Goal: Task Accomplishment & Management: Manage account settings

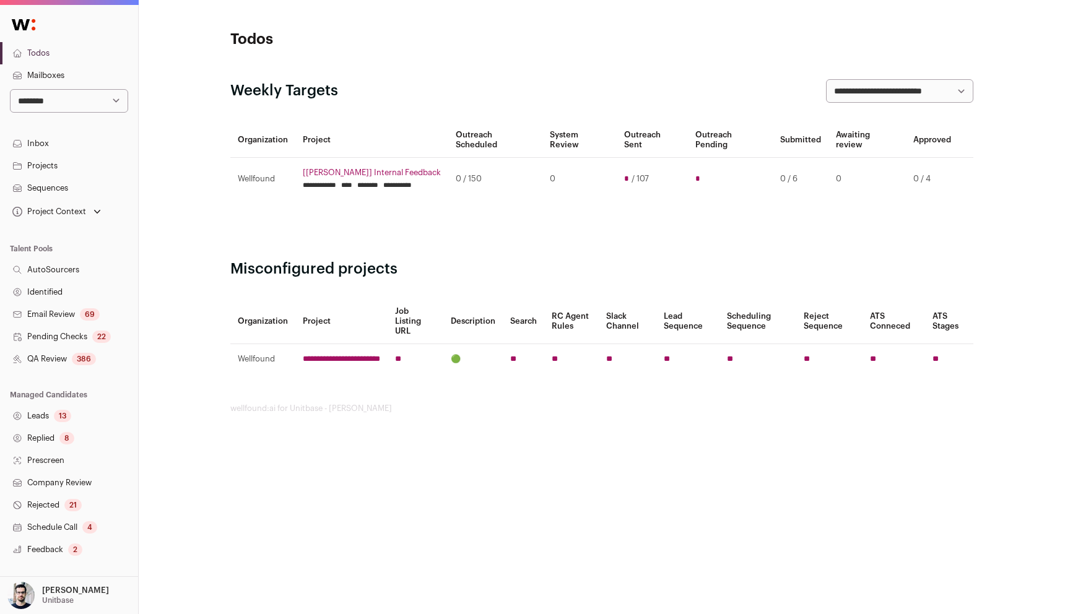
scroll to position [98, 0]
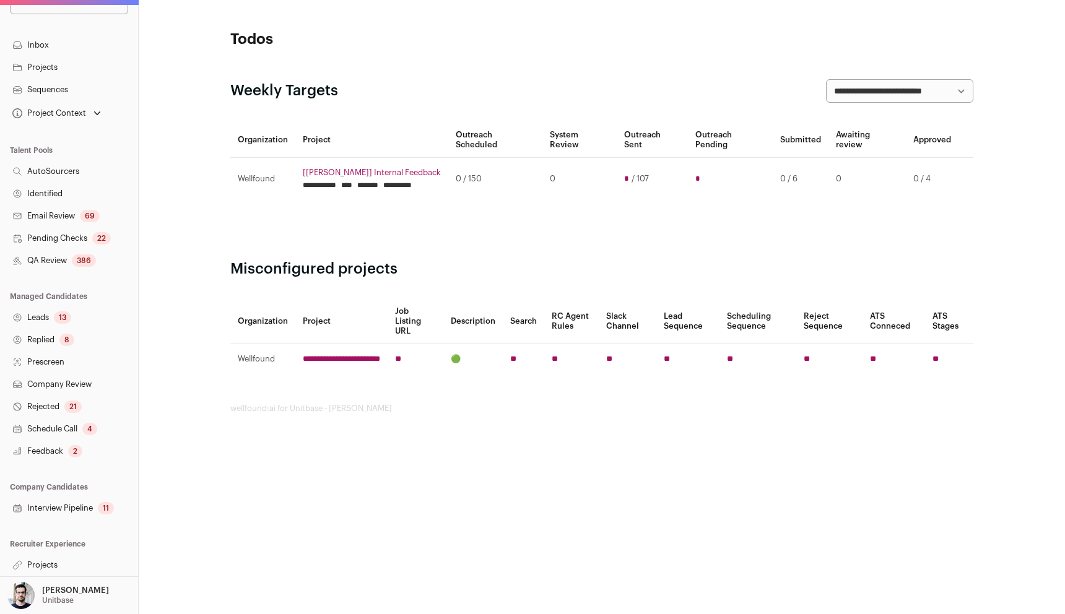
click at [41, 569] on link "Projects" at bounding box center [69, 565] width 138 height 22
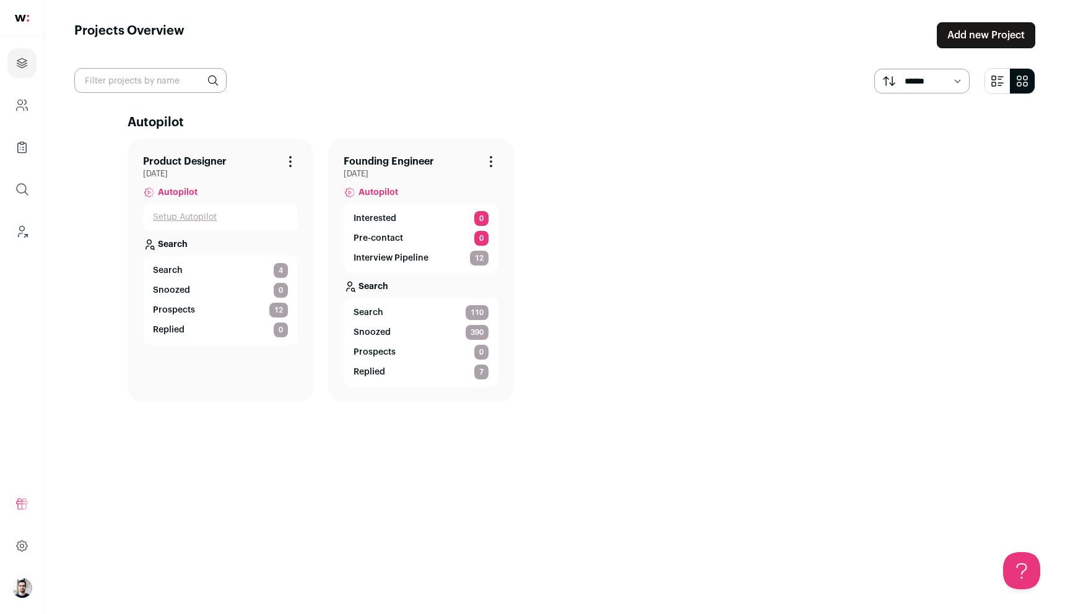
click at [382, 222] on p "Interested" at bounding box center [374, 218] width 43 height 12
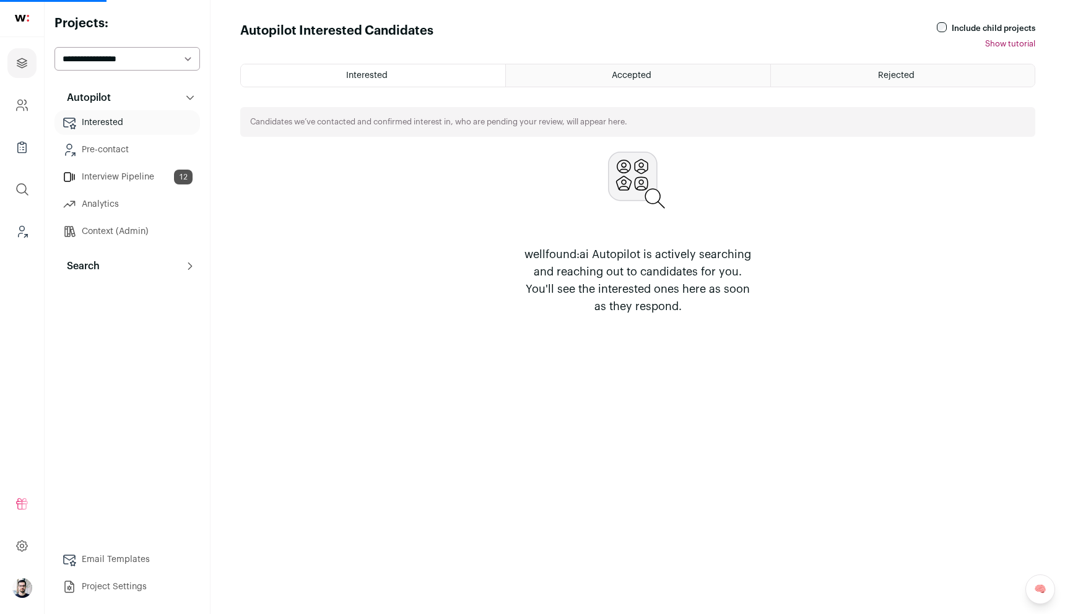
click at [379, 230] on html "Projects Company and ATS Settings Company Lists (Experimental) Global Search Le…" at bounding box center [532, 307] width 1065 height 614
click at [120, 137] on ul "Interested Pre-contact Interview Pipeline 12 Analytics Context (Admin)" at bounding box center [126, 177] width 145 height 134
click at [118, 157] on link "Pre-contact" at bounding box center [126, 149] width 145 height 25
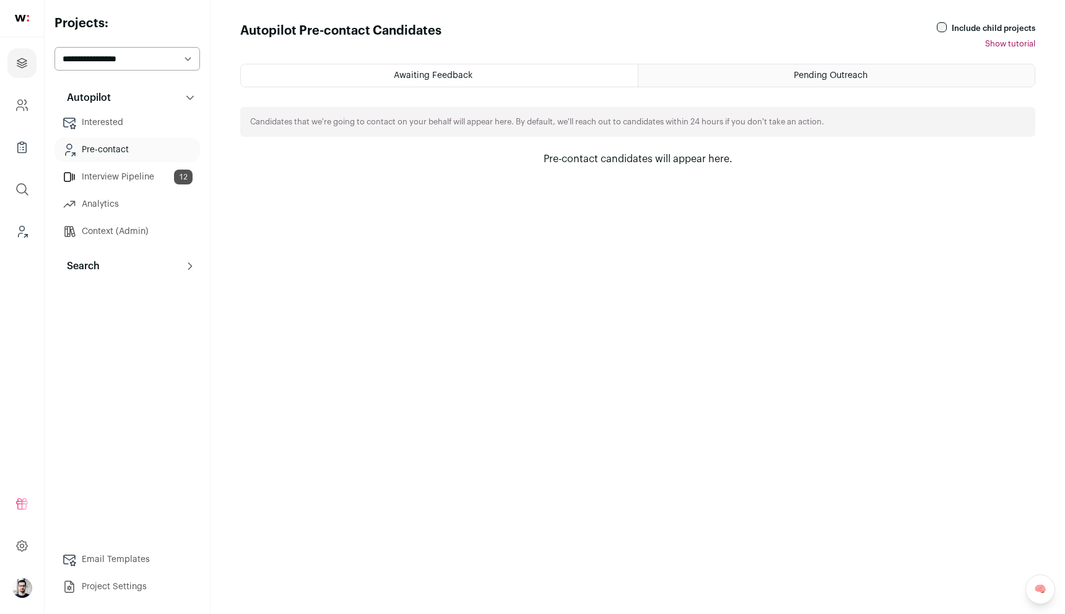
click at [720, 69] on div "Pending Outreach" at bounding box center [836, 75] width 396 height 22
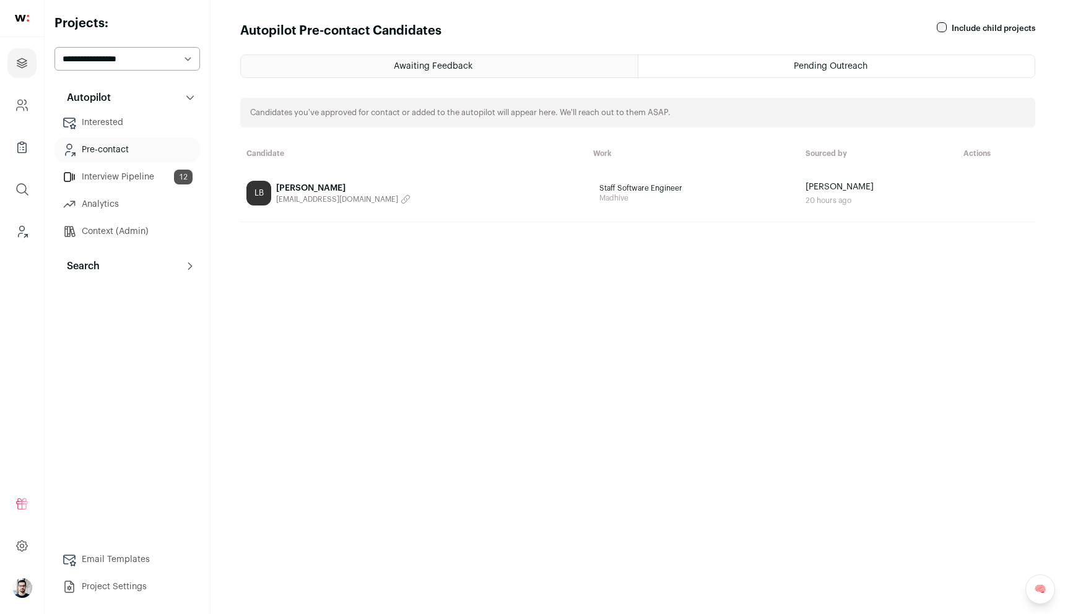
click at [413, 64] on span "Awaiting Feedback" at bounding box center [433, 66] width 79 height 9
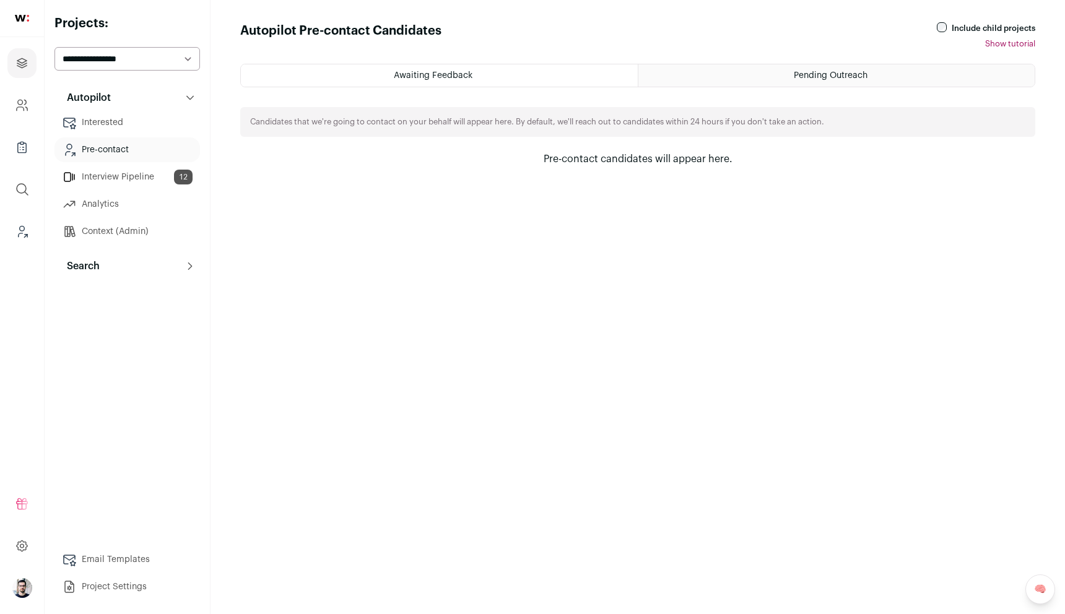
click at [802, 72] on span "Pending Outreach" at bounding box center [830, 75] width 74 height 9
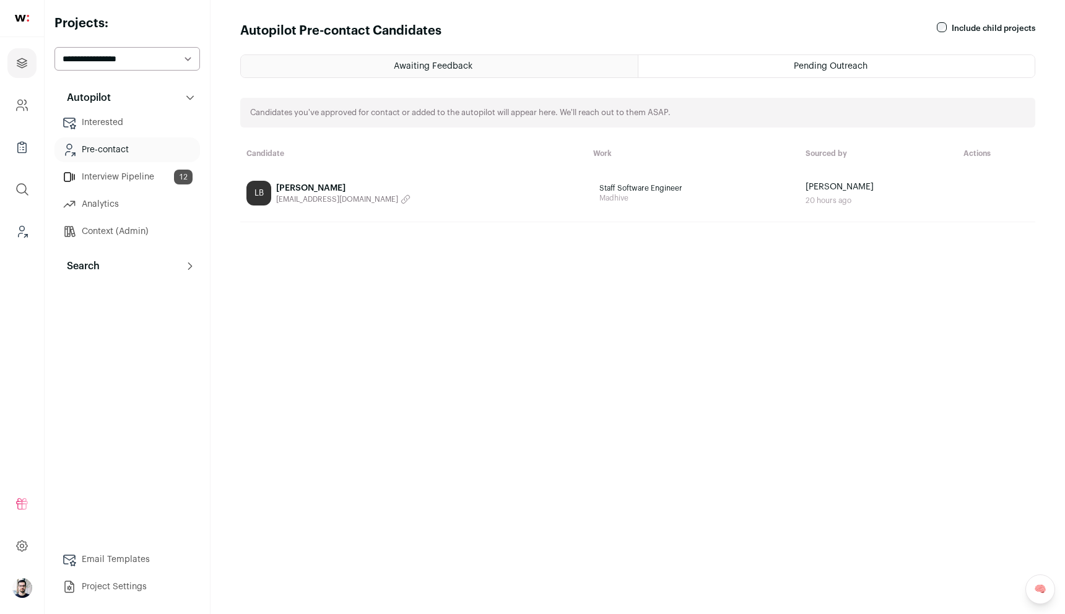
click at [561, 67] on div "Awaiting Feedback" at bounding box center [439, 66] width 397 height 22
